Goal: Task Accomplishment & Management: Manage account settings

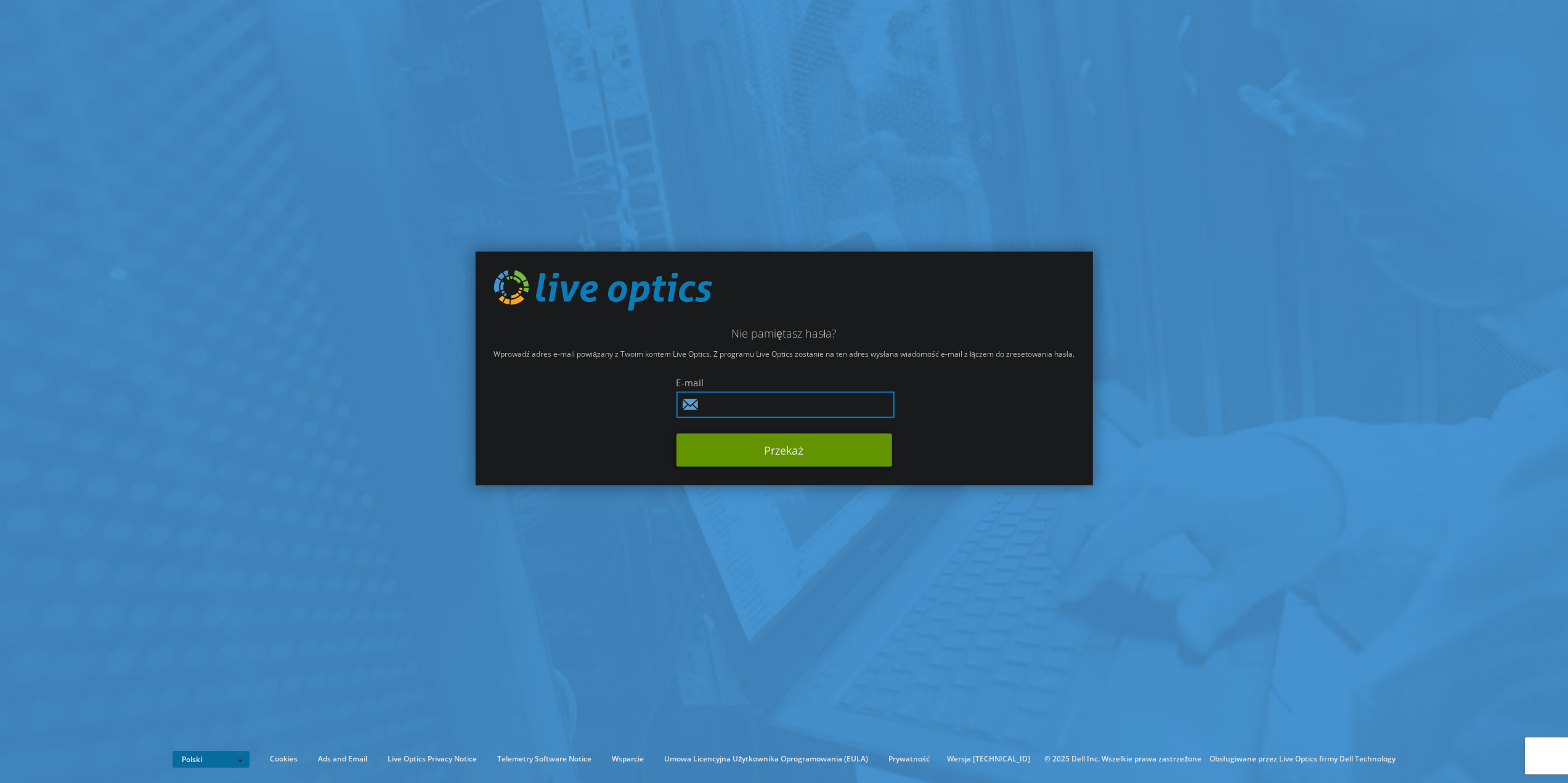
click at [719, 406] on input "text" at bounding box center [785, 404] width 218 height 27
type input "[PERSON_NAME][EMAIL_ADDRESS][DOMAIN_NAME]"
click at [779, 451] on button "Przekaż" at bounding box center [783, 450] width 215 height 33
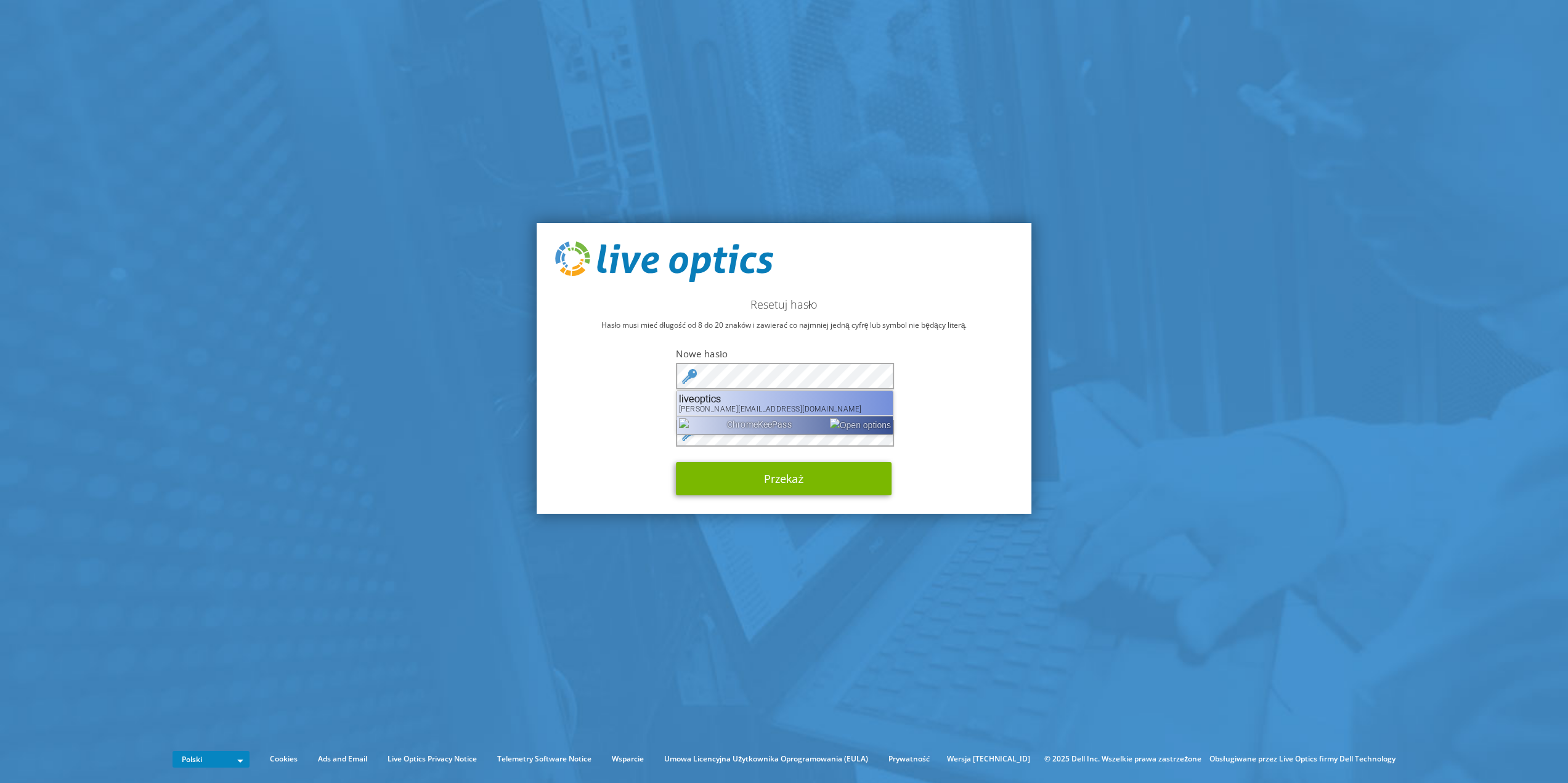
click at [692, 399] on div "liveoptics" at bounding box center [785, 399] width 212 height 11
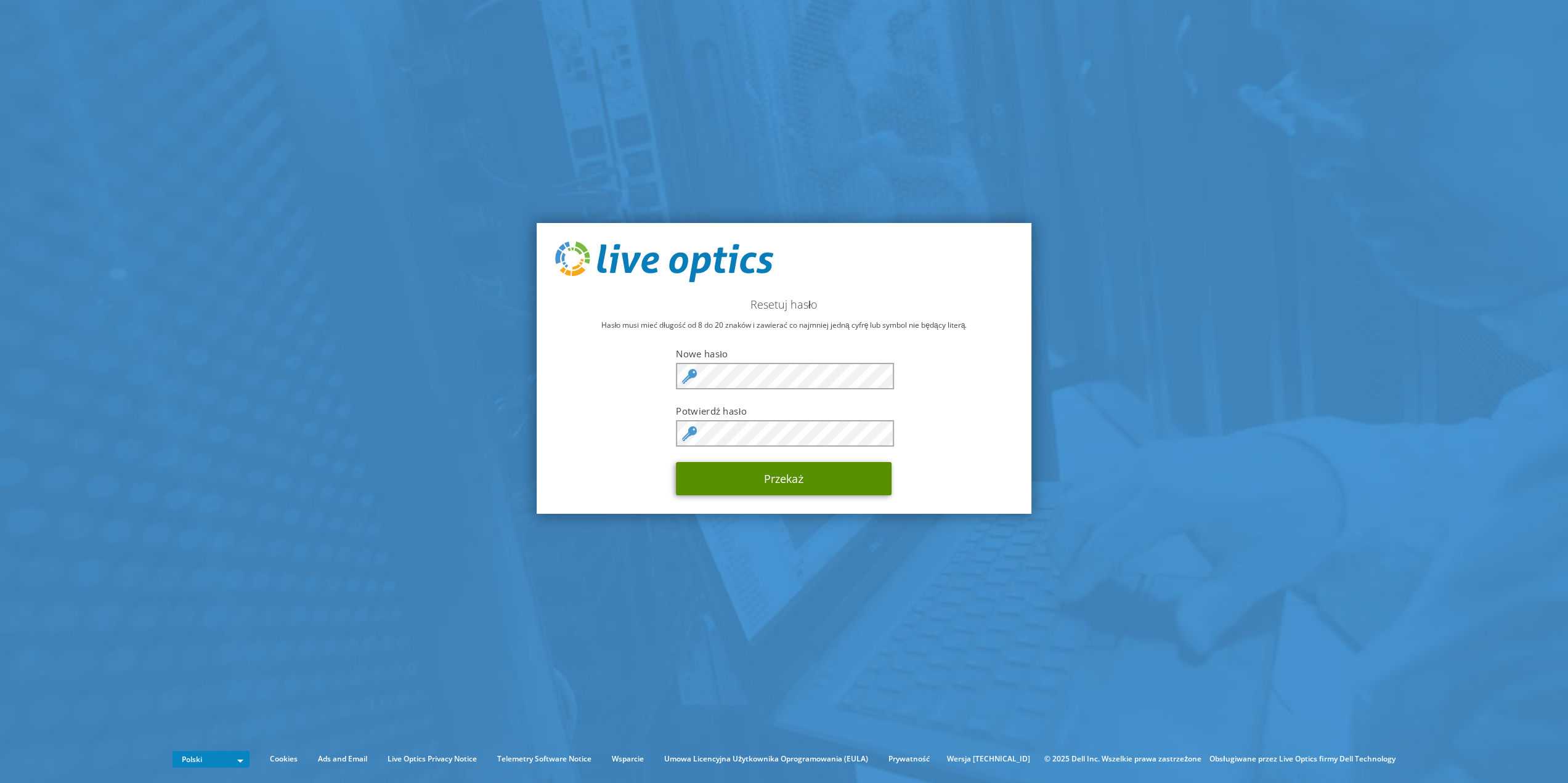
click at [753, 474] on button "Przekaż" at bounding box center [783, 479] width 215 height 33
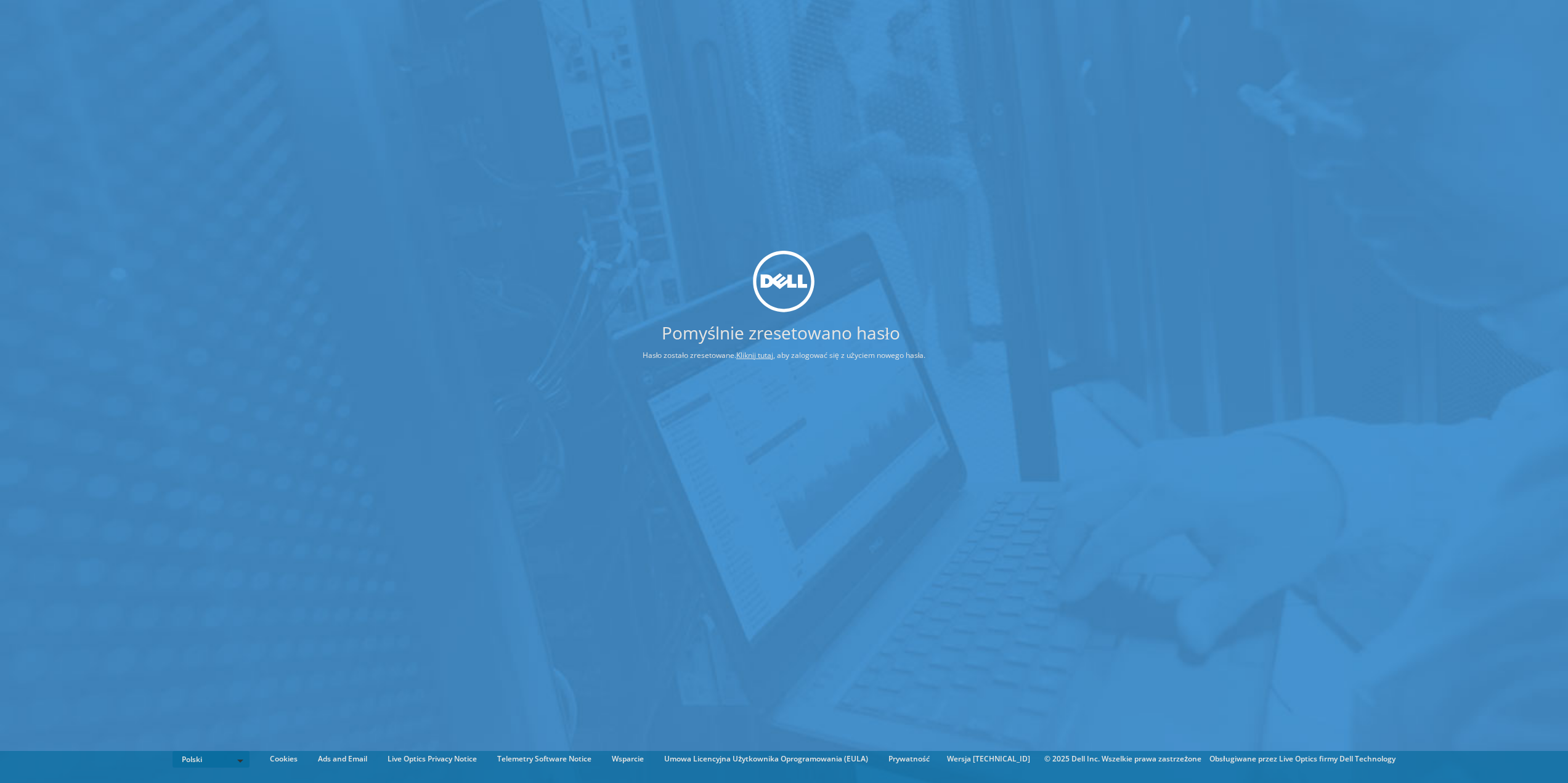
click at [759, 358] on link "Kliknij tutaj" at bounding box center [755, 355] width 37 height 11
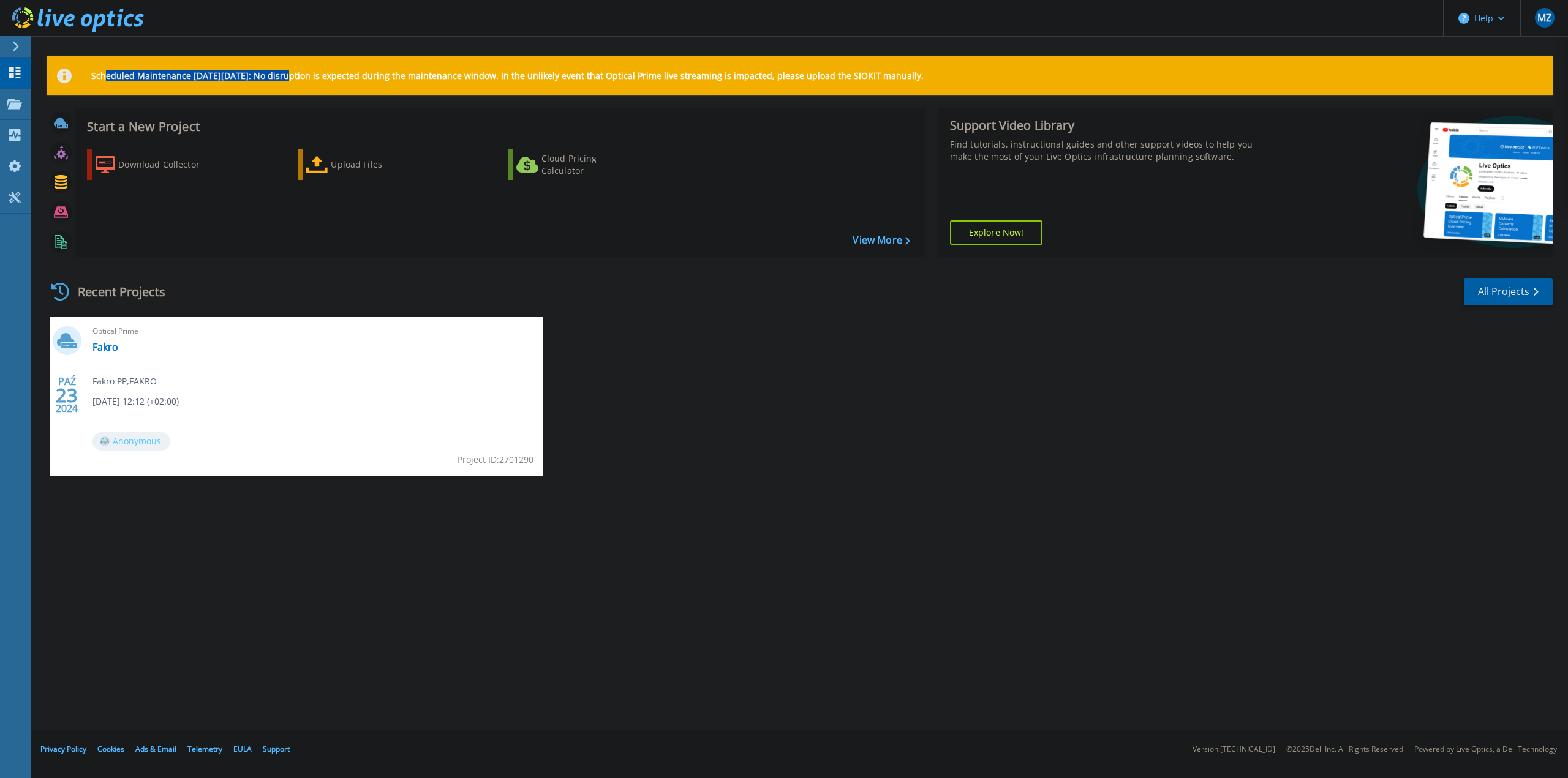
drag, startPoint x: 107, startPoint y: 77, endPoint x: 293, endPoint y: 74, distance: 186.0
click at [293, 74] on p "Scheduled Maintenance [DATE][DATE]: No disruption is expected during the mainte…" at bounding box center [507, 76] width 833 height 10
click at [962, 573] on div "Scheduled Maintenance [DATE][DATE]: No disruption is expected during the mainte…" at bounding box center [800, 365] width 1538 height 731
drag, startPoint x: 103, startPoint y: 346, endPoint x: 178, endPoint y: 346, distance: 75.0
click at [103, 346] on link "Fakro" at bounding box center [105, 346] width 26 height 12
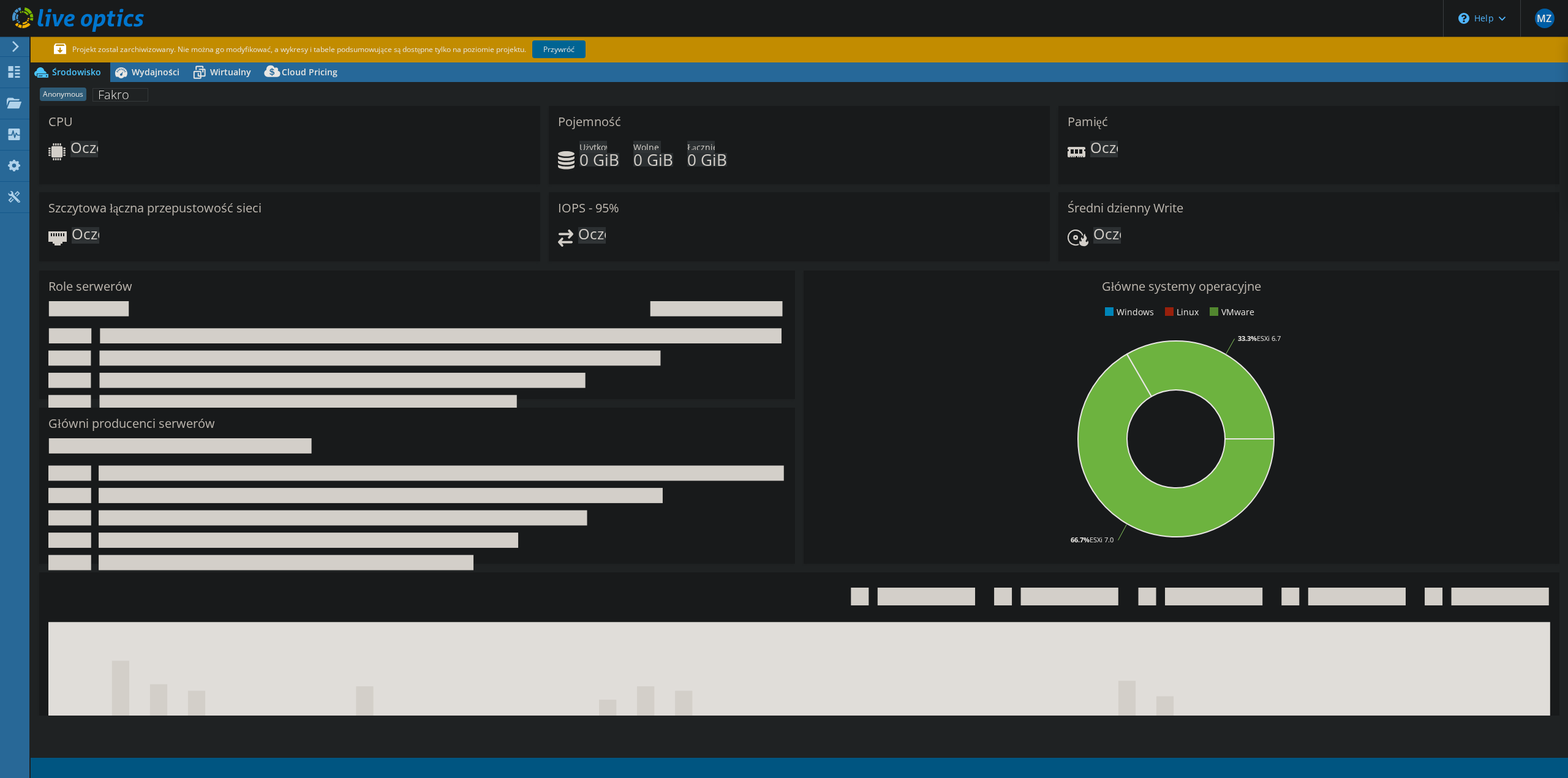
select select "USD"
